Goal: Information Seeking & Learning: Learn about a topic

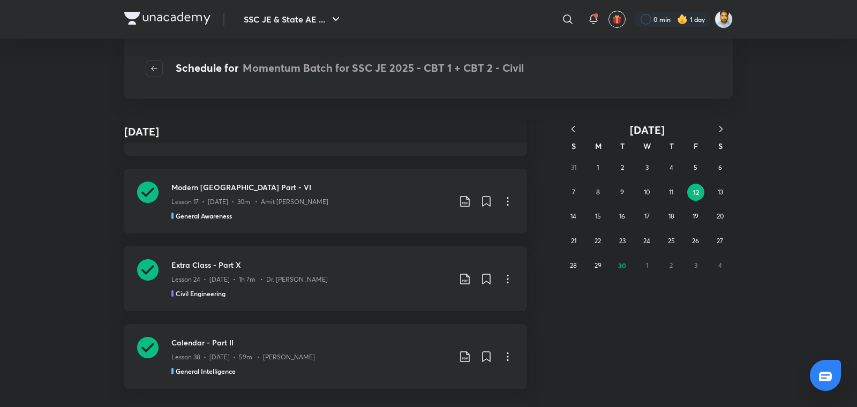
scroll to position [186907, 0]
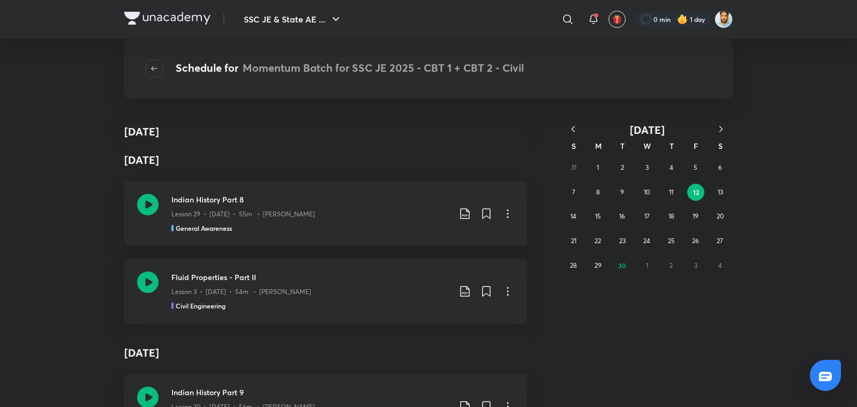
click at [839, 67] on div "SSC JE & State AE ... ​ 0 min 1 day Schedule for Momentum Batch for SSC JE 2025…" at bounding box center [428, 203] width 857 height 407
click at [327, 283] on div "Lesson 3 • Sept 12 • 54m • Shailesh Vaidya" at bounding box center [310, 290] width 278 height 14
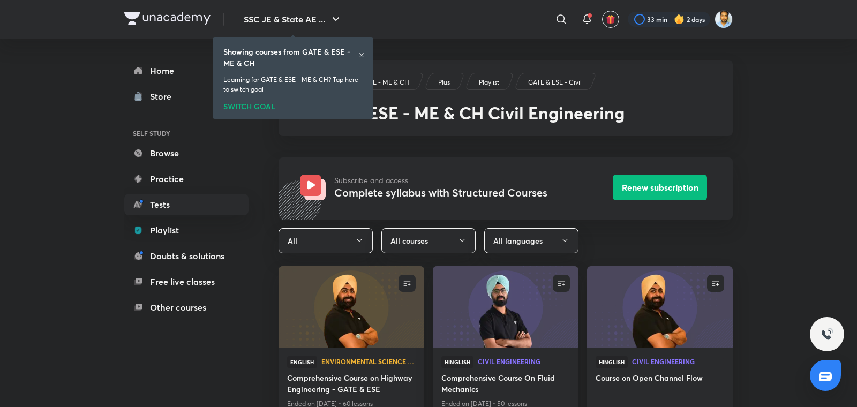
click at [360, 57] on icon at bounding box center [361, 55] width 6 height 6
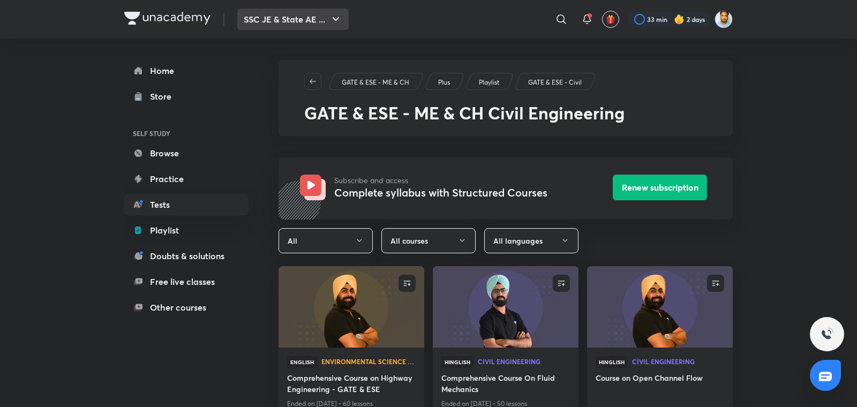
click at [324, 26] on button "SSC JE & State AE ..." at bounding box center [292, 19] width 111 height 21
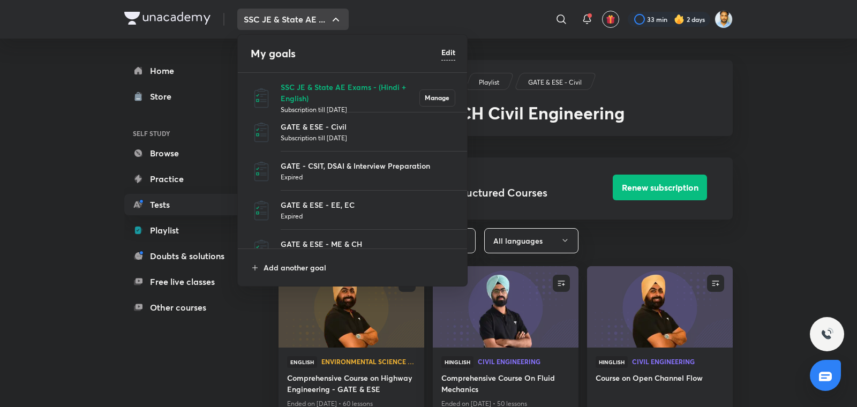
click at [304, 117] on li "GATE & ESE - Civil Subscription till 26 Feb 2026" at bounding box center [353, 131] width 230 height 39
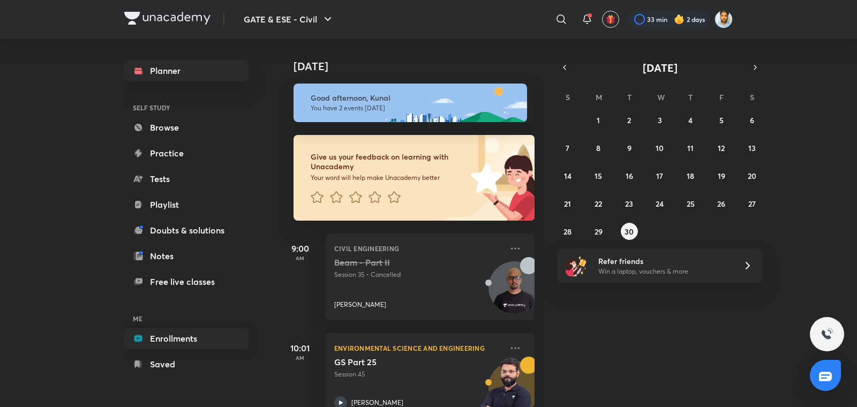
click at [179, 340] on link "Enrollments" at bounding box center [186, 338] width 124 height 21
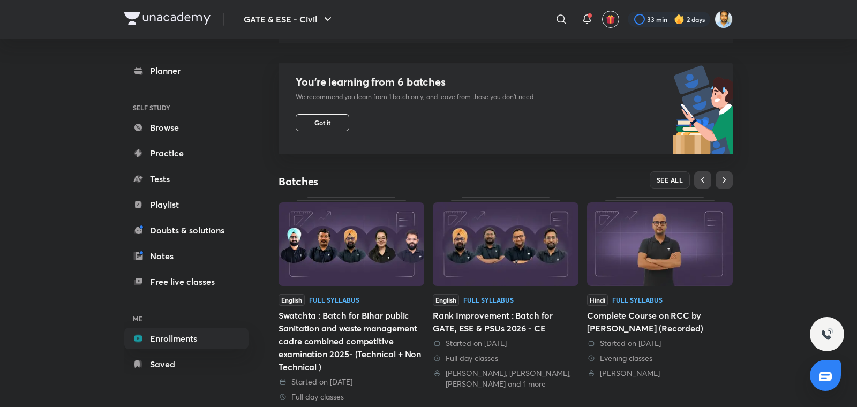
scroll to position [93, 0]
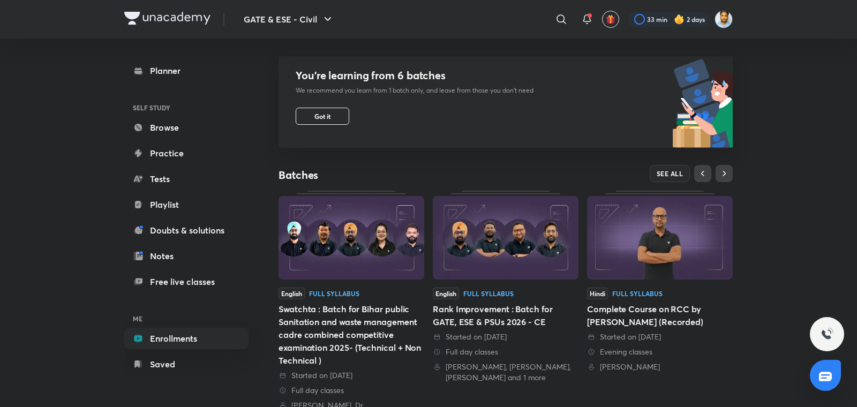
click at [374, 337] on div "Swatchta : Batch for Bihar public Sanitation and waste management cadre combine…" at bounding box center [351, 335] width 146 height 64
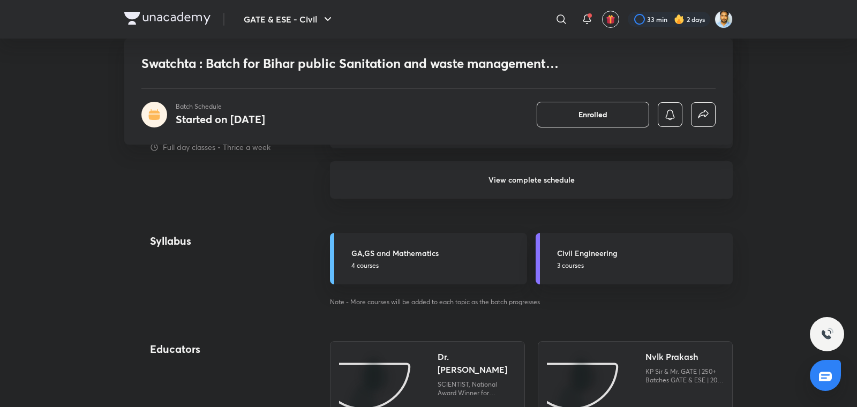
scroll to position [664, 0]
click at [499, 174] on h6 "View complete schedule" at bounding box center [531, 179] width 403 height 37
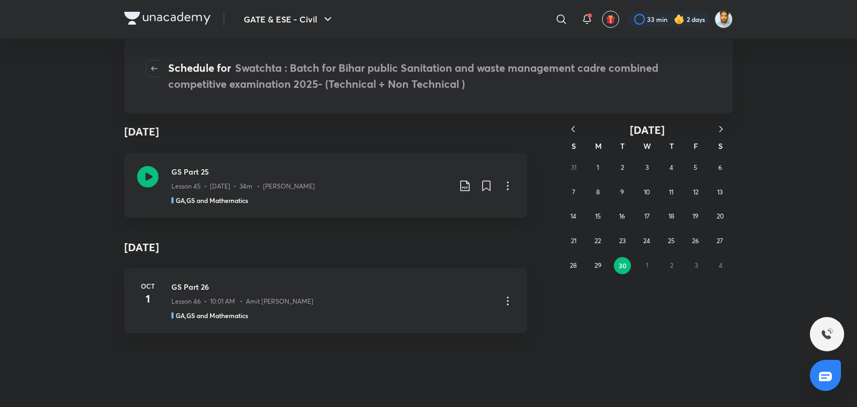
click at [573, 130] on icon "button" at bounding box center [573, 129] width 11 height 11
click at [669, 268] on abbr "31" at bounding box center [670, 265] width 5 height 8
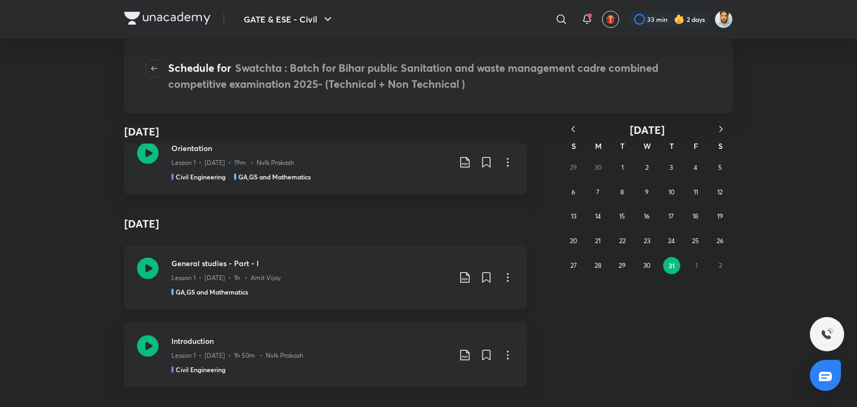
scroll to position [16, 0]
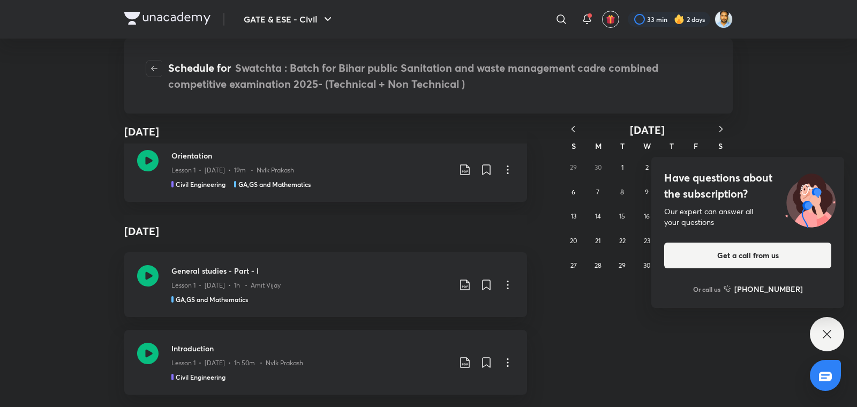
click at [819, 329] on div "Have questions about the subscription? Our expert can answer all your questions…" at bounding box center [827, 334] width 34 height 34
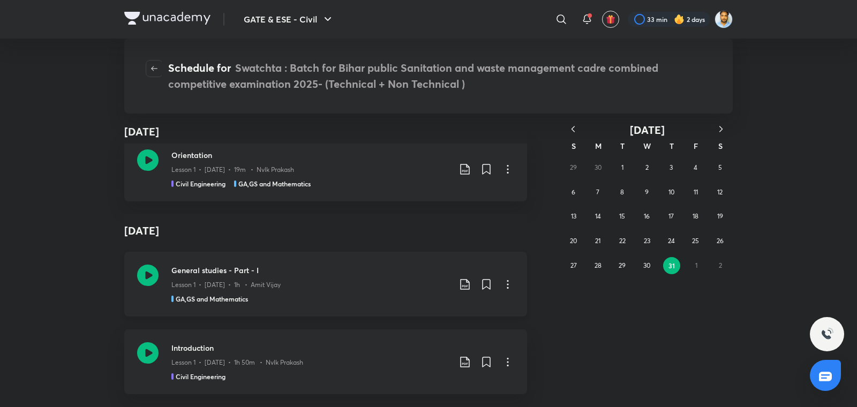
scroll to position [0, 0]
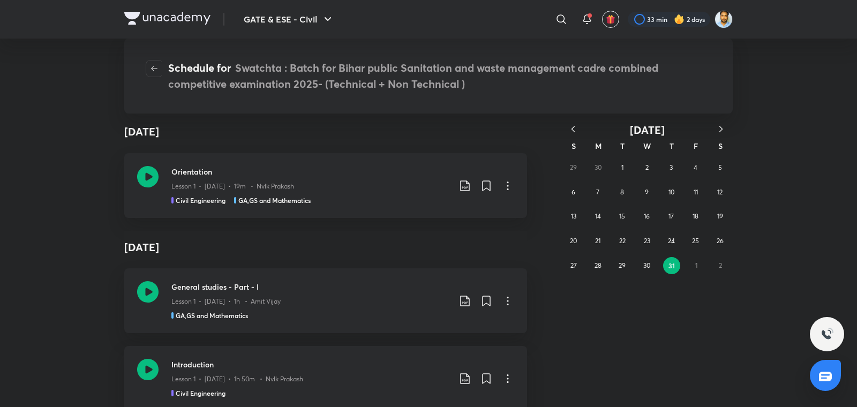
click at [671, 266] on abbr "31" at bounding box center [671, 265] width 6 height 9
click at [722, 126] on icon "button" at bounding box center [720, 129] width 11 height 11
click at [695, 170] on abbr "1" at bounding box center [696, 167] width 2 height 8
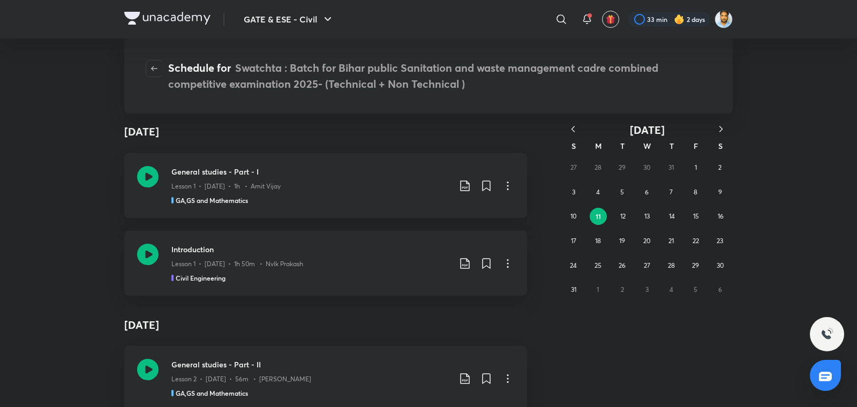
click at [569, 127] on icon "button" at bounding box center [573, 129] width 11 height 11
click at [677, 264] on button "31" at bounding box center [670, 265] width 17 height 17
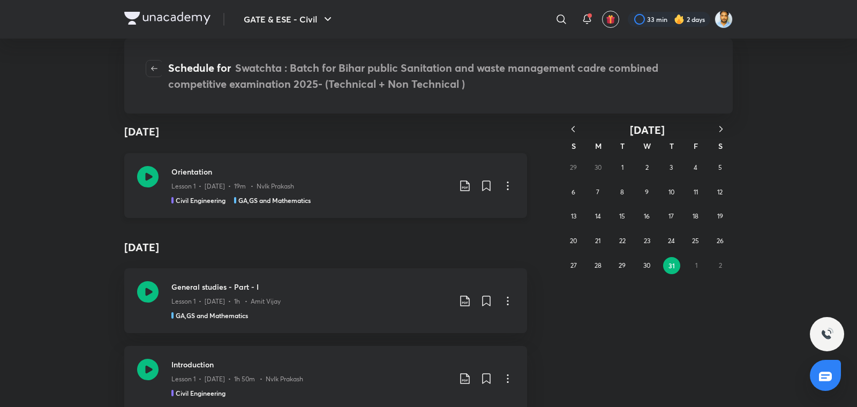
click at [312, 190] on div "Lesson 1 • Jul 31 • 19m • Nvlk Prakash" at bounding box center [310, 184] width 278 height 14
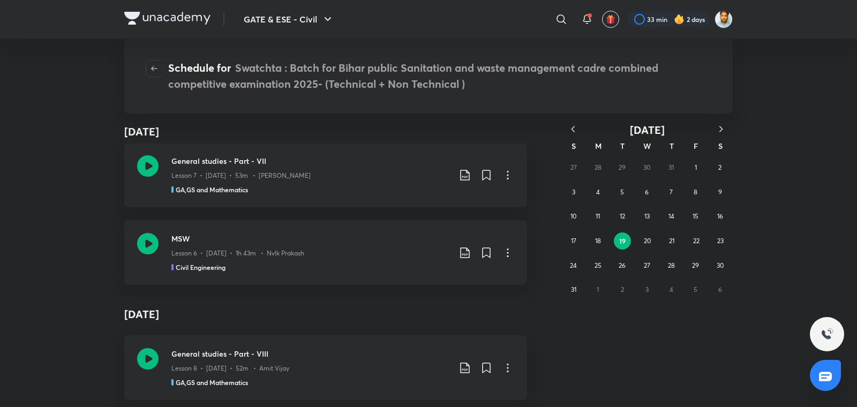
scroll to position [1210, 0]
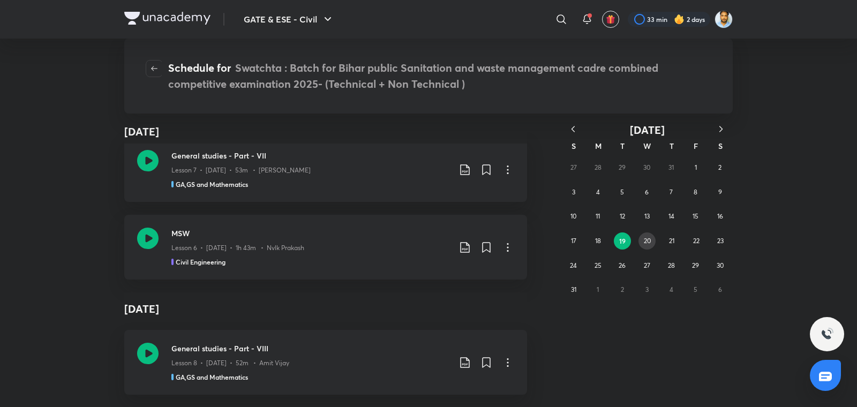
click at [647, 241] on abbr "20" at bounding box center [647, 241] width 7 height 8
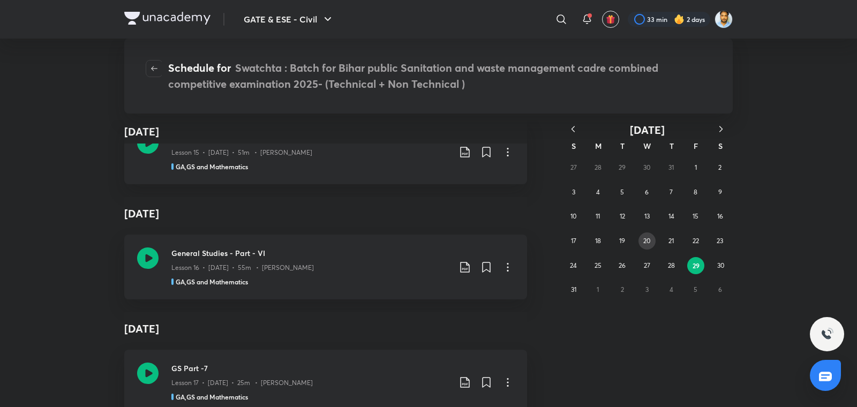
scroll to position [1285, 0]
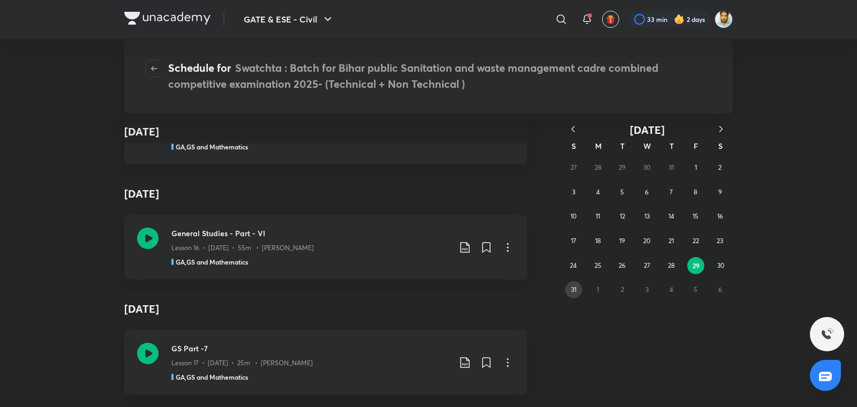
click at [571, 285] on abbr "31" at bounding box center [573, 289] width 5 height 8
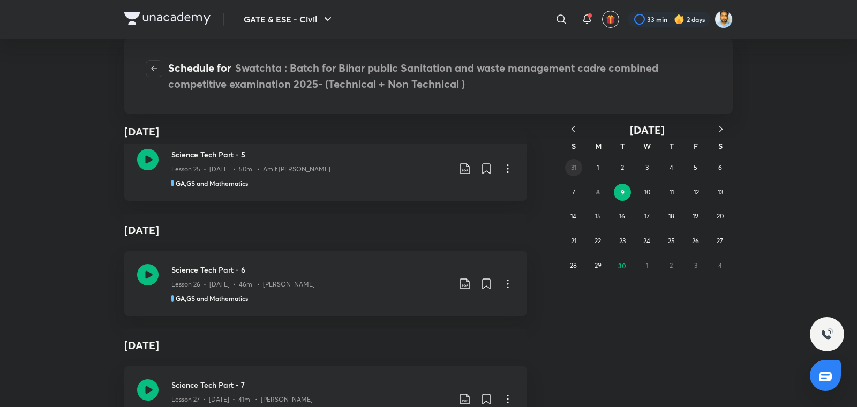
scroll to position [1323, 0]
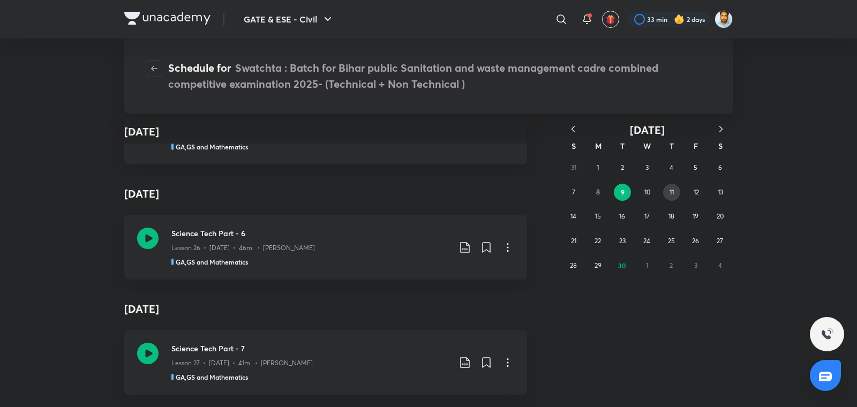
click at [666, 200] on div "31 1 2 3 4 5 6 7 8 9 10 11 12 13 14 15 16 17 18 19 20 21 22 23 24 25 26 27 28 2…" at bounding box center [646, 216] width 171 height 122
click at [675, 198] on button "11" at bounding box center [671, 192] width 17 height 17
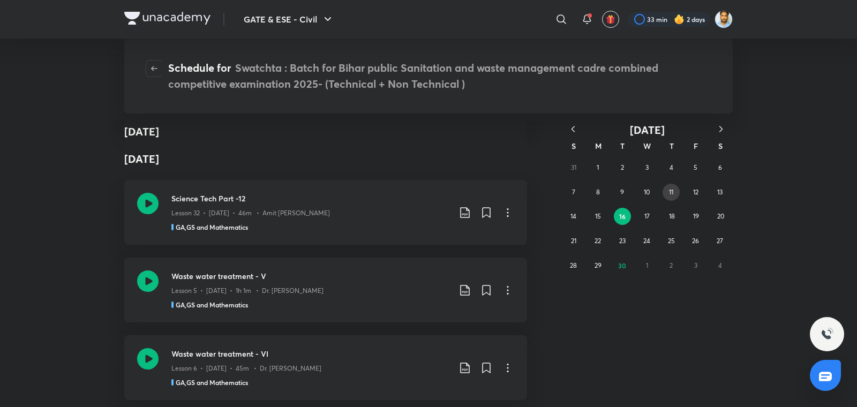
scroll to position [1098, 0]
